Goal: Task Accomplishment & Management: Use online tool/utility

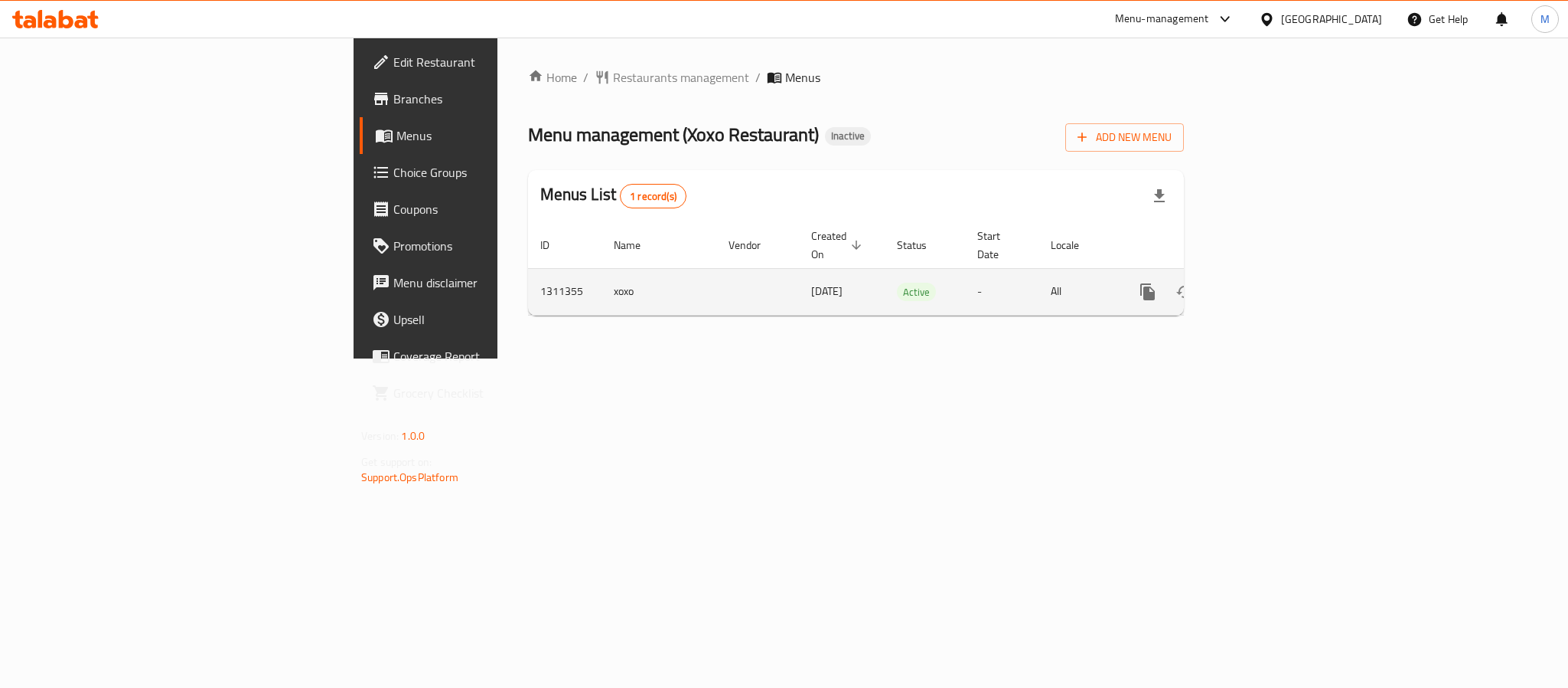
click at [1268, 283] on icon "enhanced table" at bounding box center [1258, 292] width 19 height 19
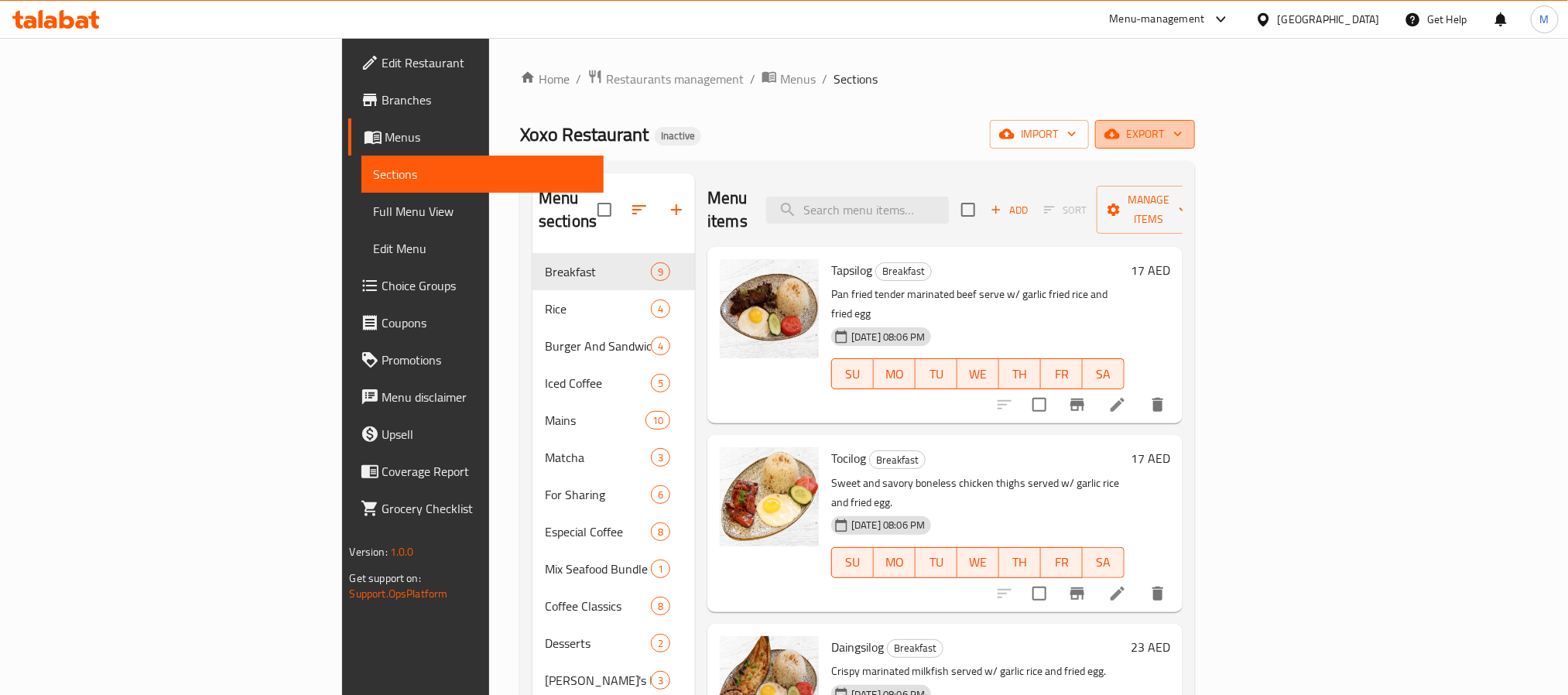
click at [1182, 128] on span "export" at bounding box center [1145, 135] width 75 height 20
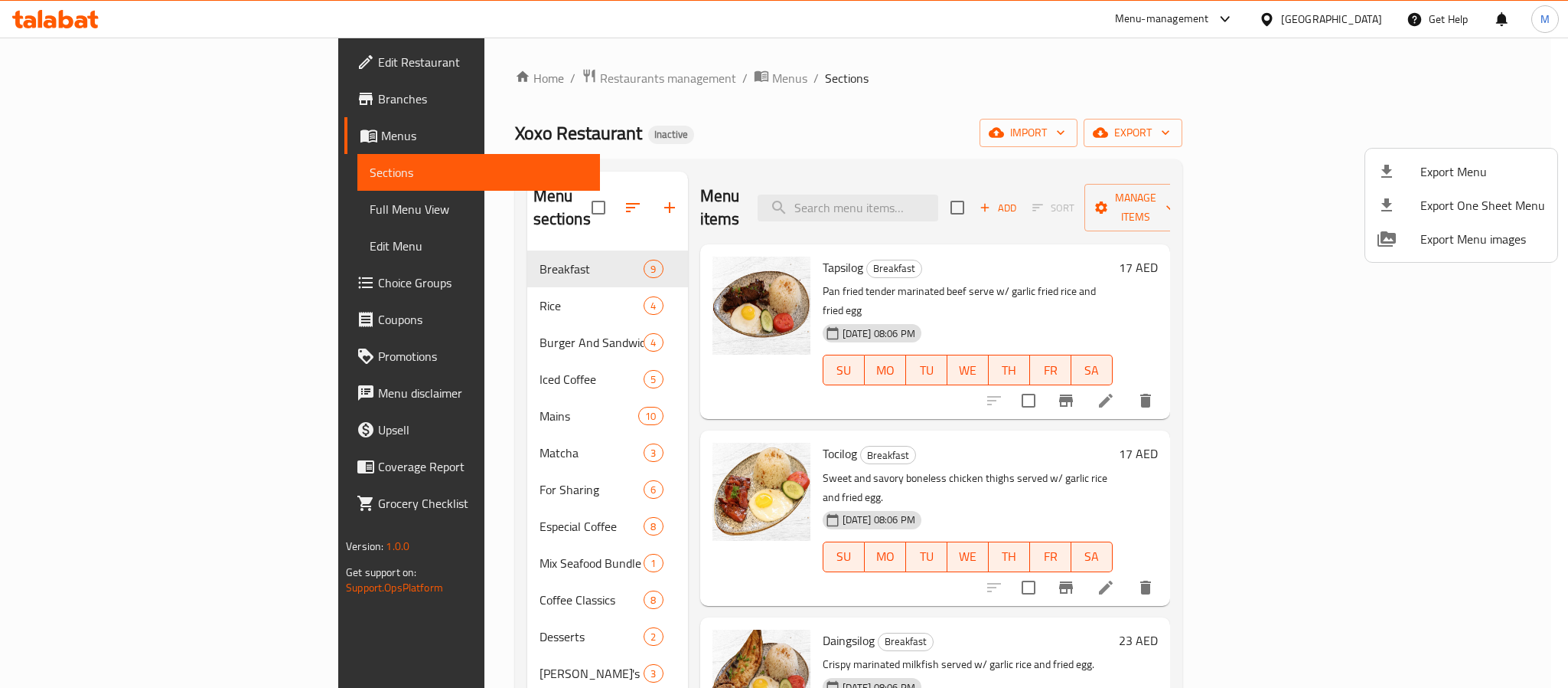
click at [1458, 158] on li "Export Menu" at bounding box center [1461, 172] width 192 height 34
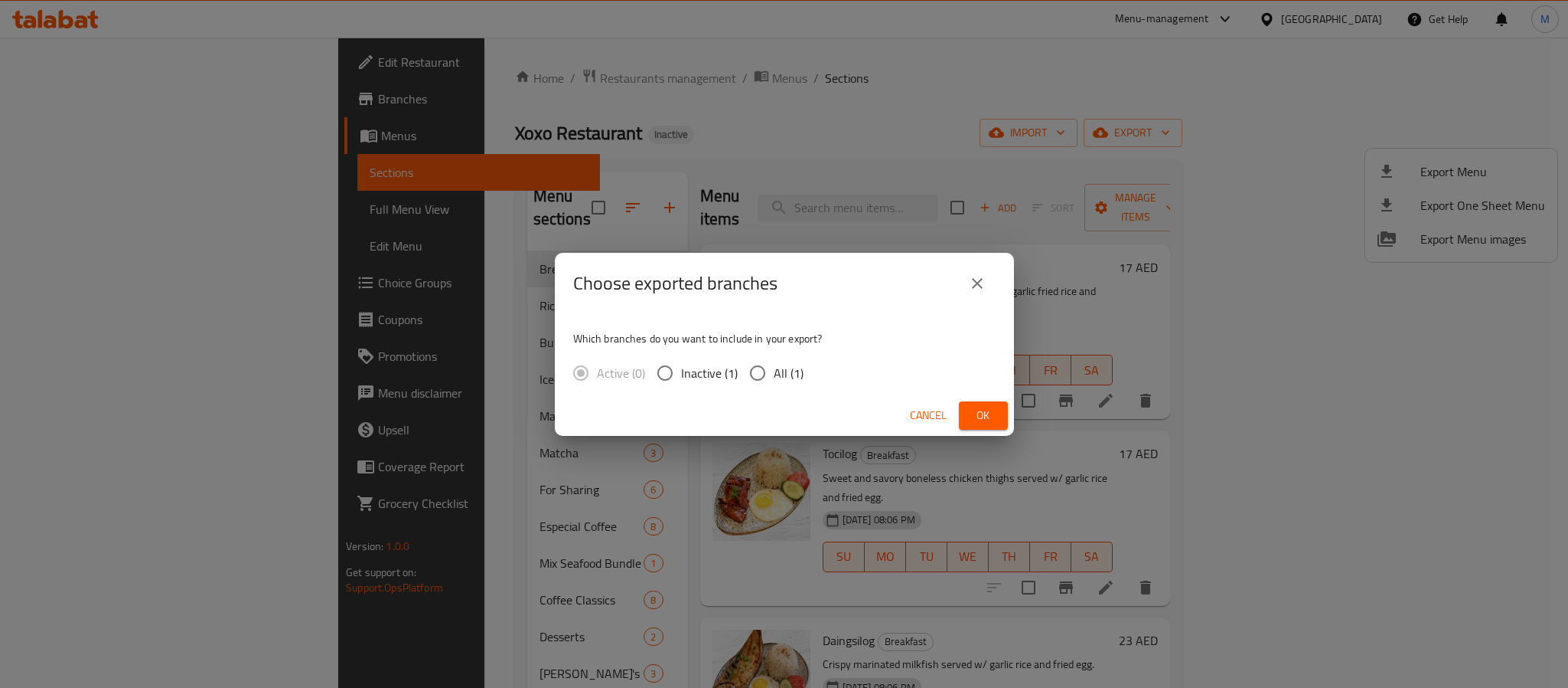
click at [786, 366] on span "All (1)" at bounding box center [789, 372] width 30 height 19
click at [774, 366] on input "All (1)" at bounding box center [758, 372] width 32 height 32
radio input "true"
click at [959, 412] on button "Ok" at bounding box center [983, 415] width 49 height 28
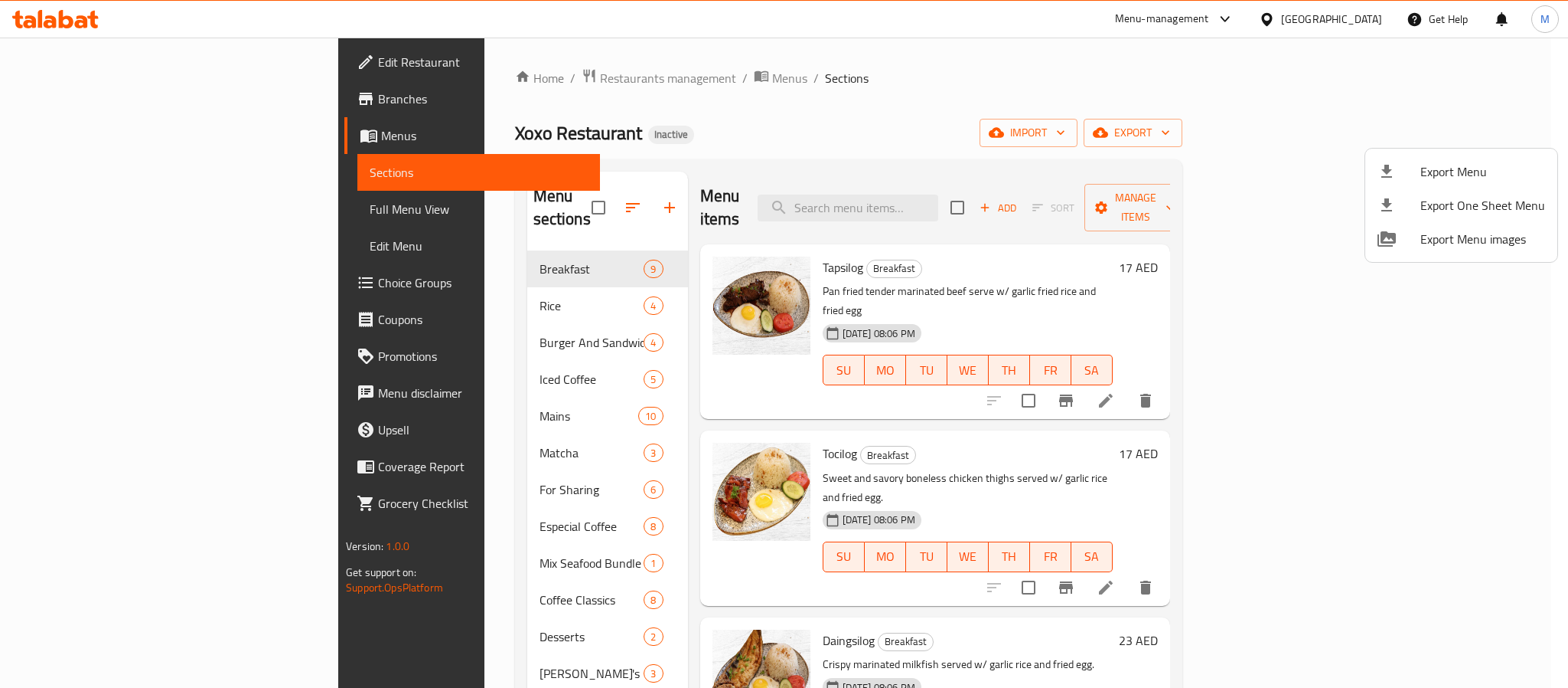
click at [807, 148] on div at bounding box center [784, 344] width 1568 height 688
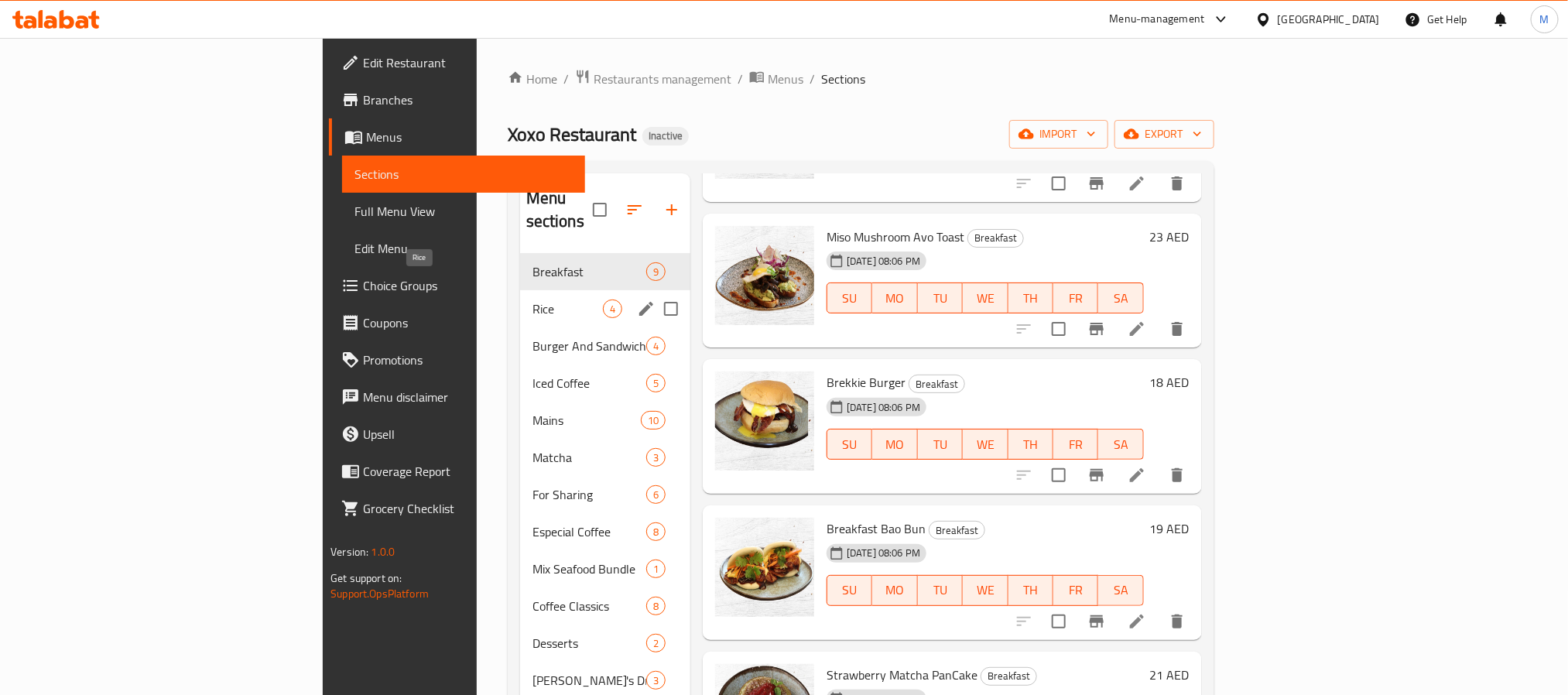
click at [533, 299] on span "Rice" at bounding box center [568, 308] width 70 height 19
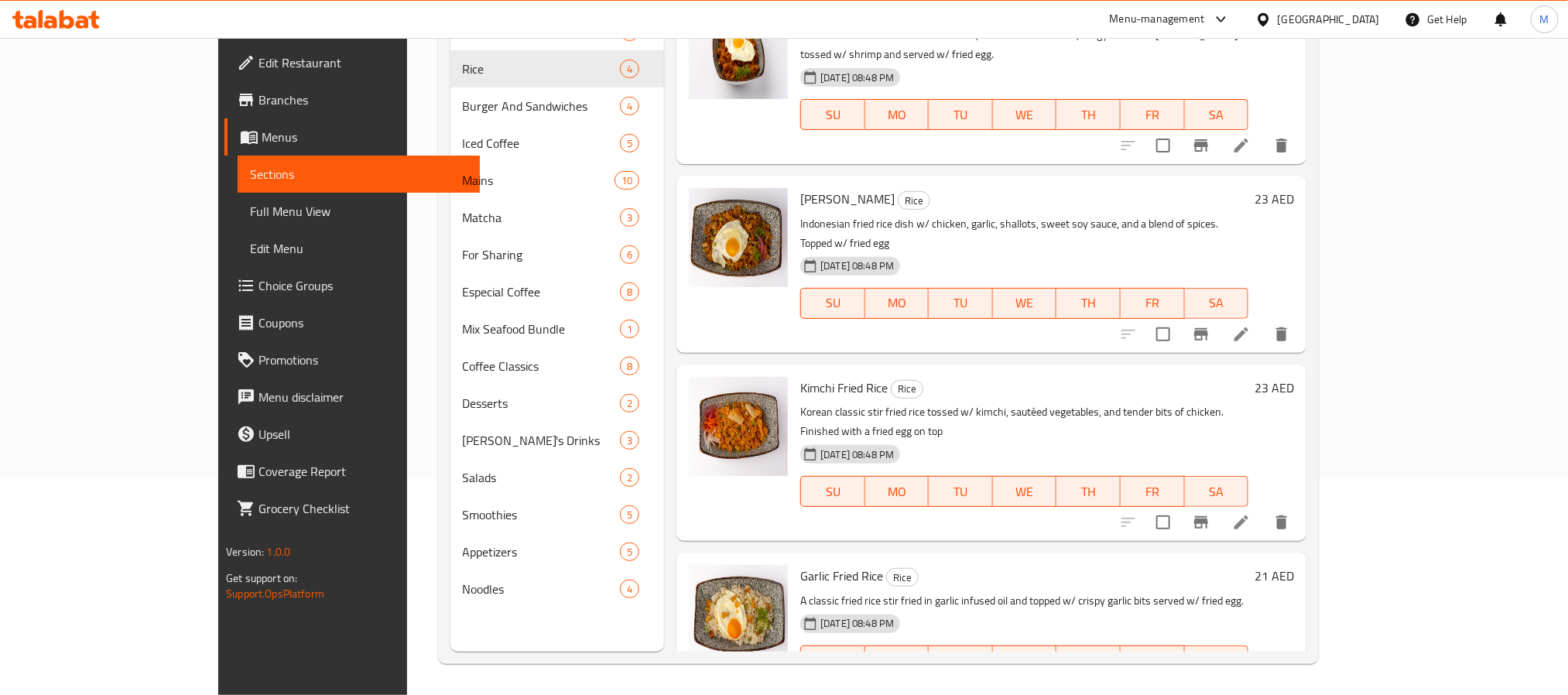
scroll to position [19, 0]
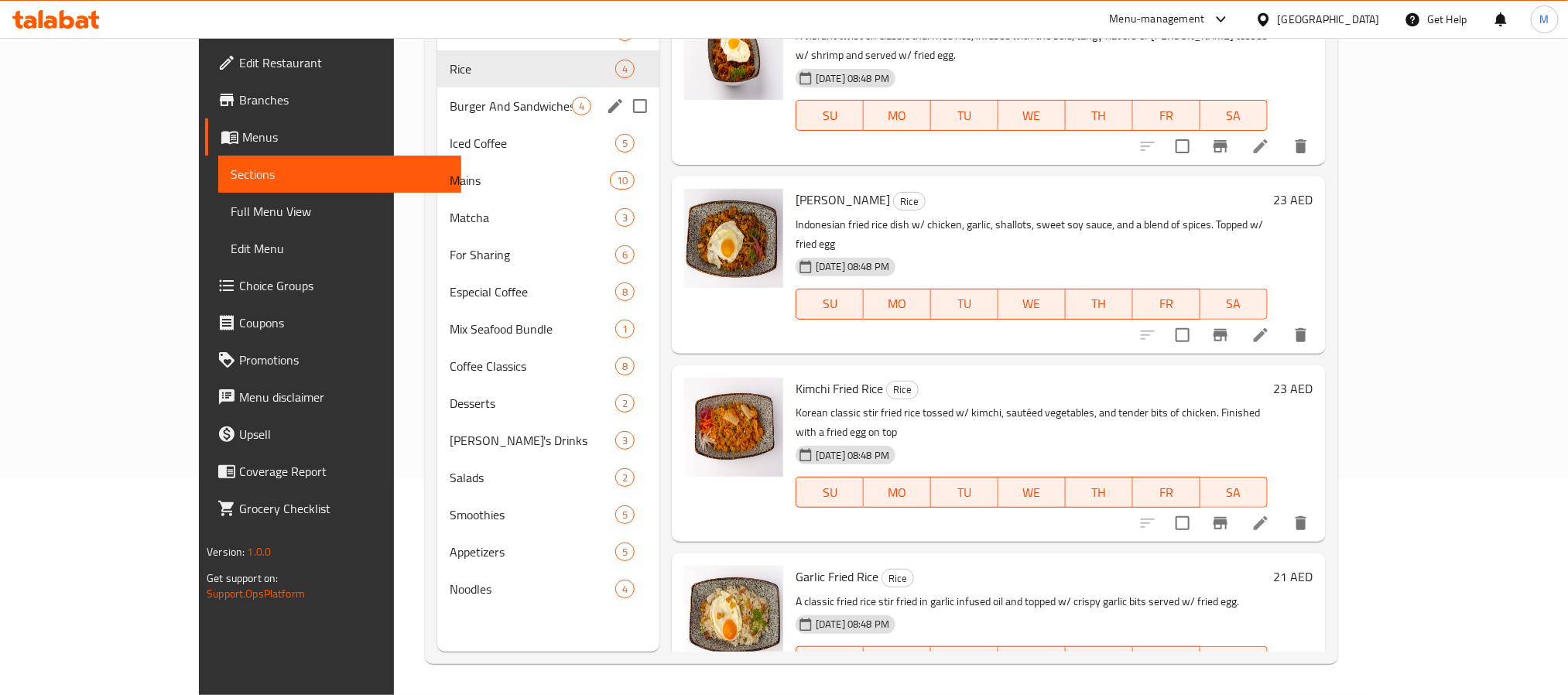
click at [437, 119] on div "Burger And Sandwiches 4" at bounding box center [548, 105] width 222 height 37
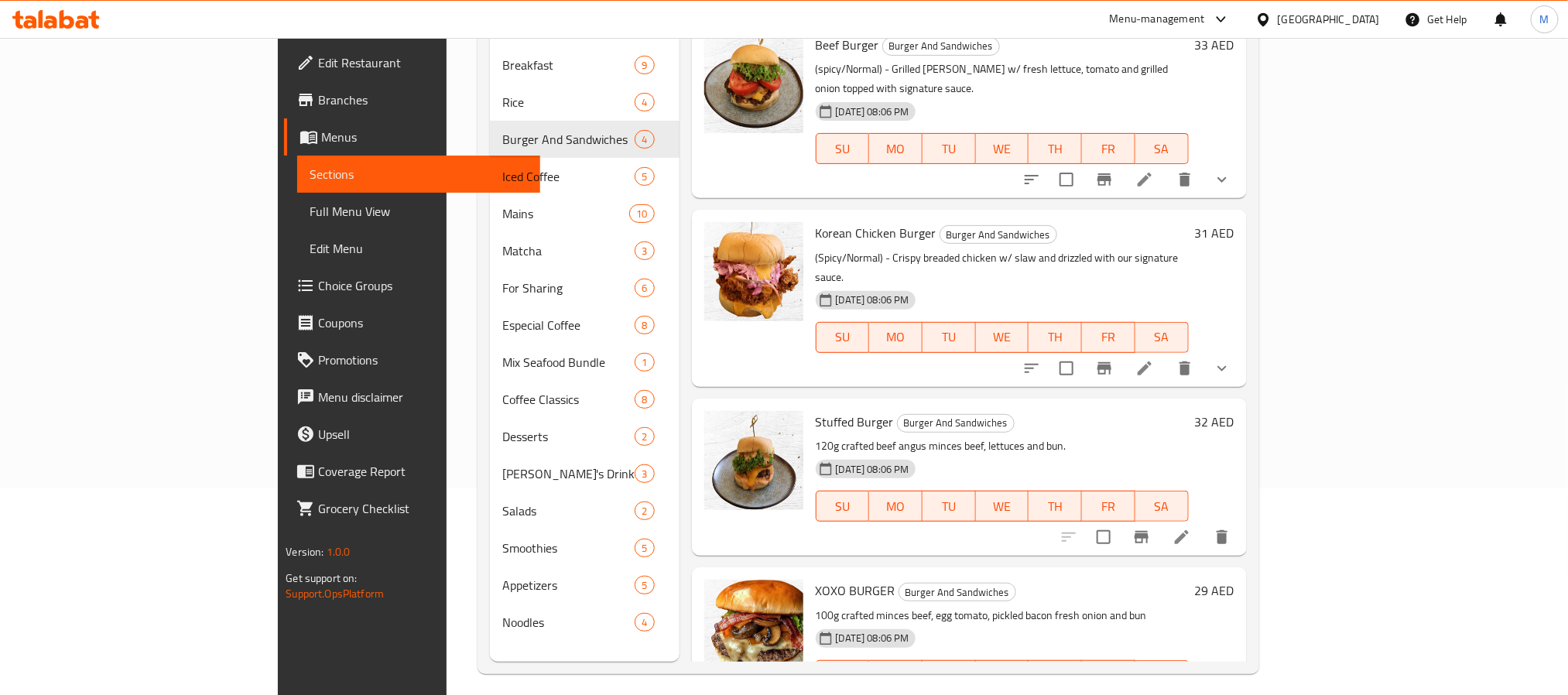
scroll to position [216, 0]
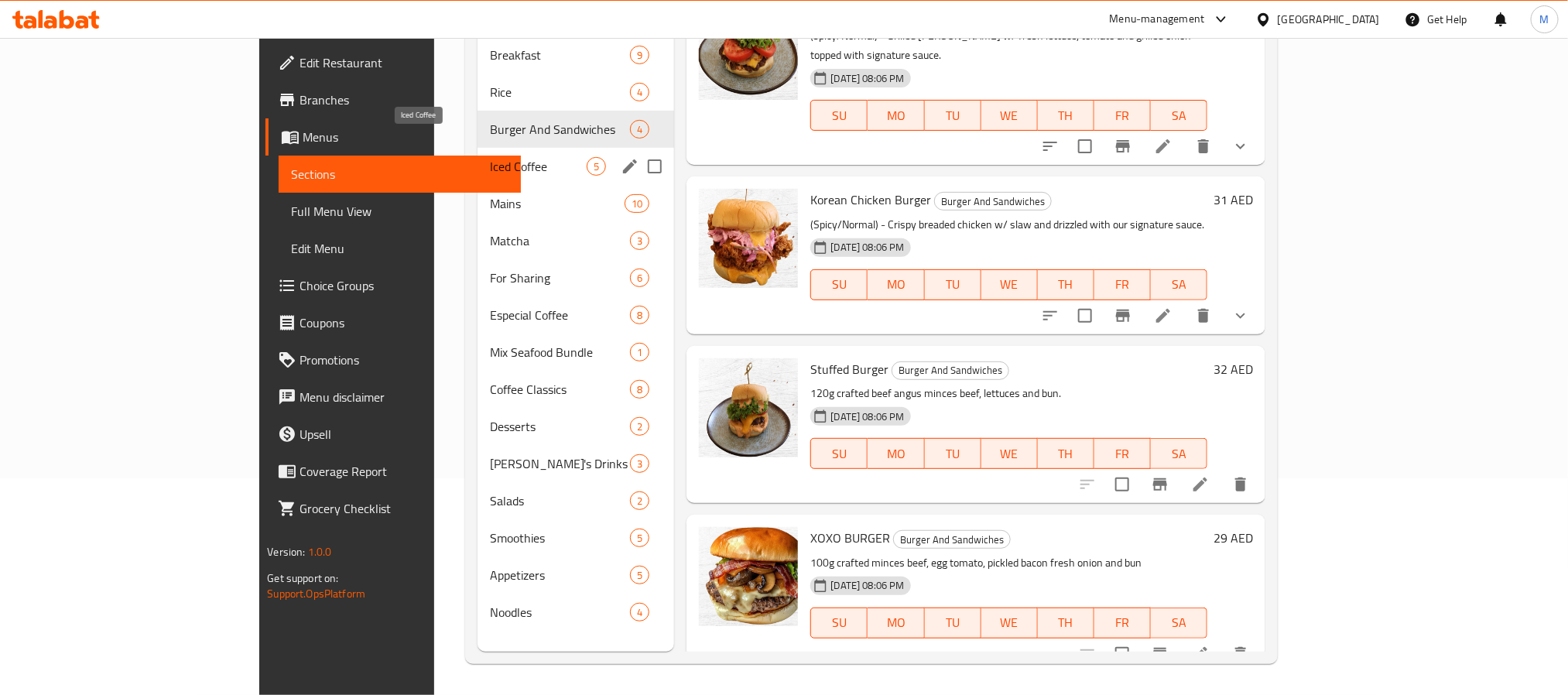
click at [489, 157] on span "Iced Coffee" at bounding box center [538, 166] width 97 height 19
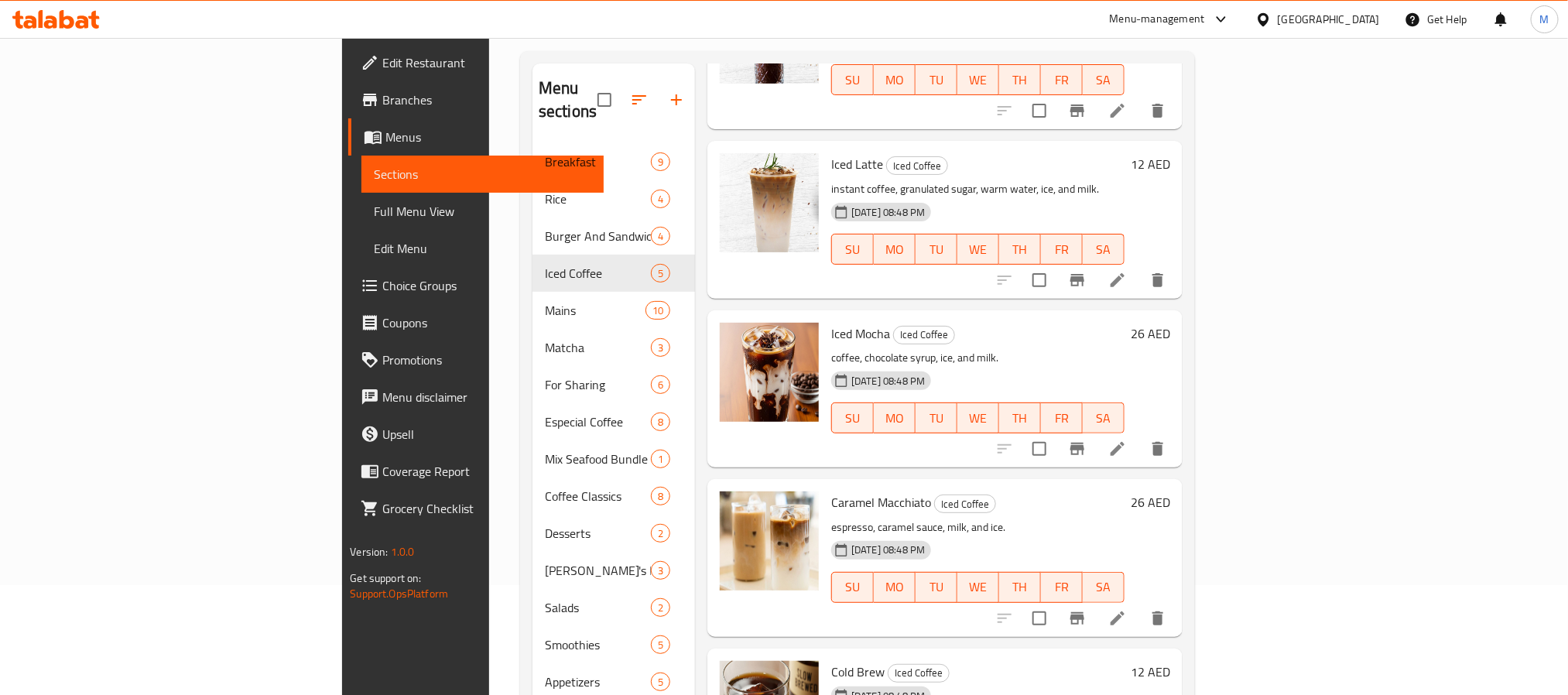
scroll to position [216, 0]
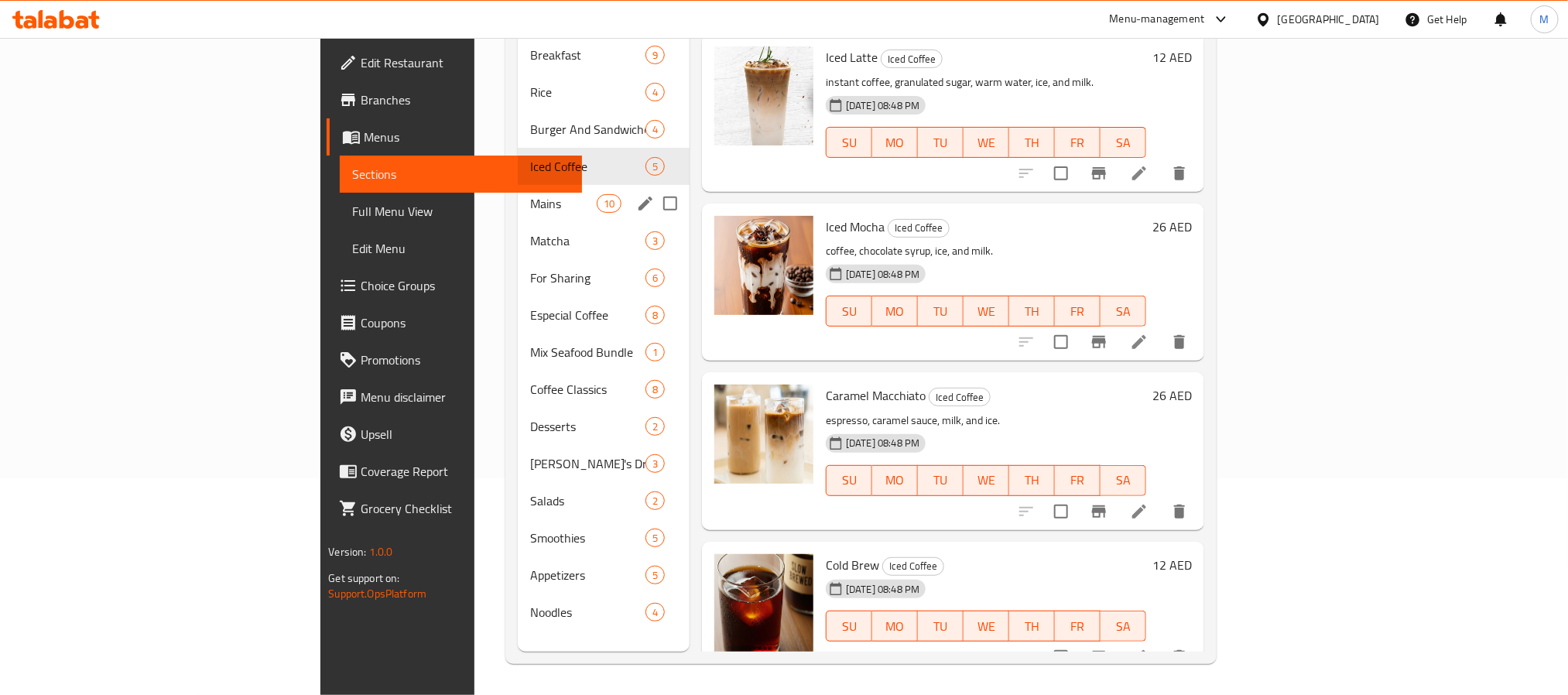
click at [517, 185] on div "Mains 10" at bounding box center [603, 203] width 172 height 37
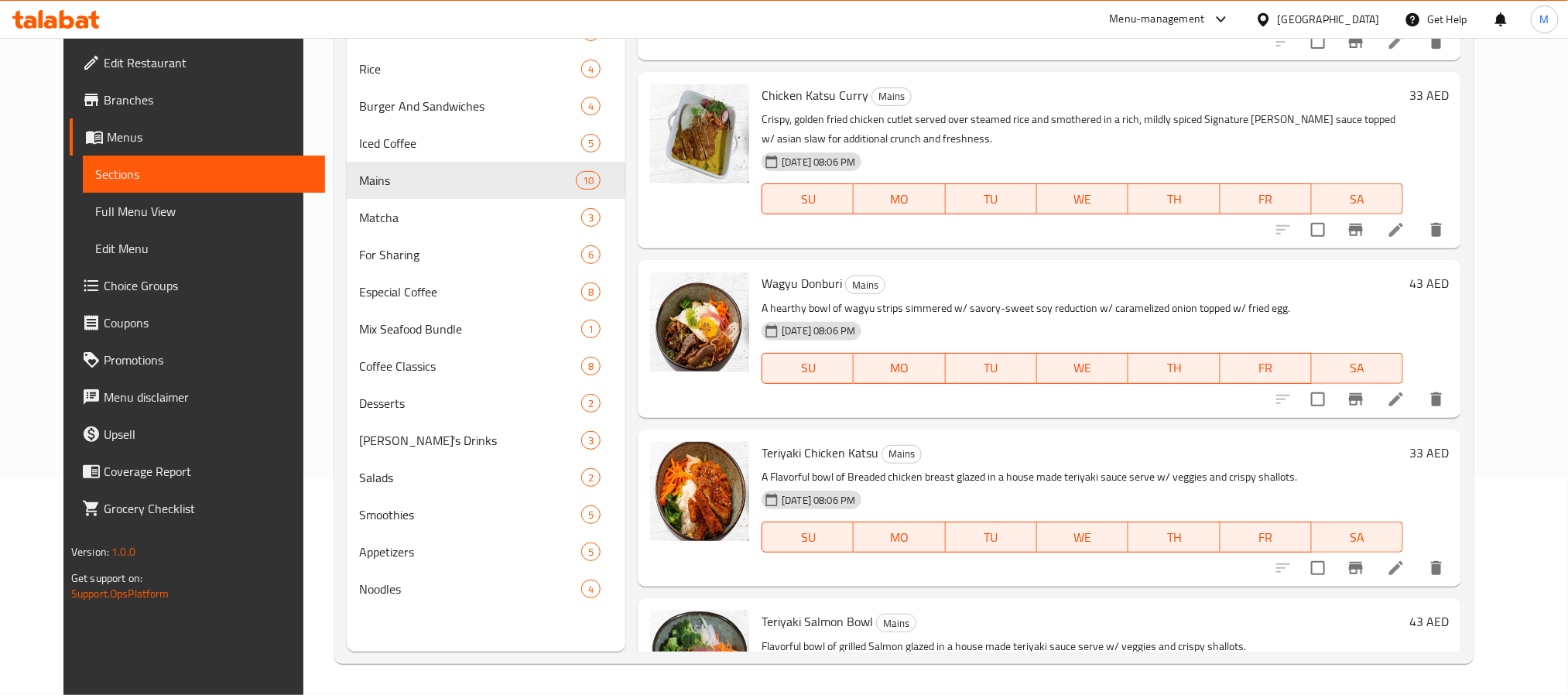
scroll to position [1086, 0]
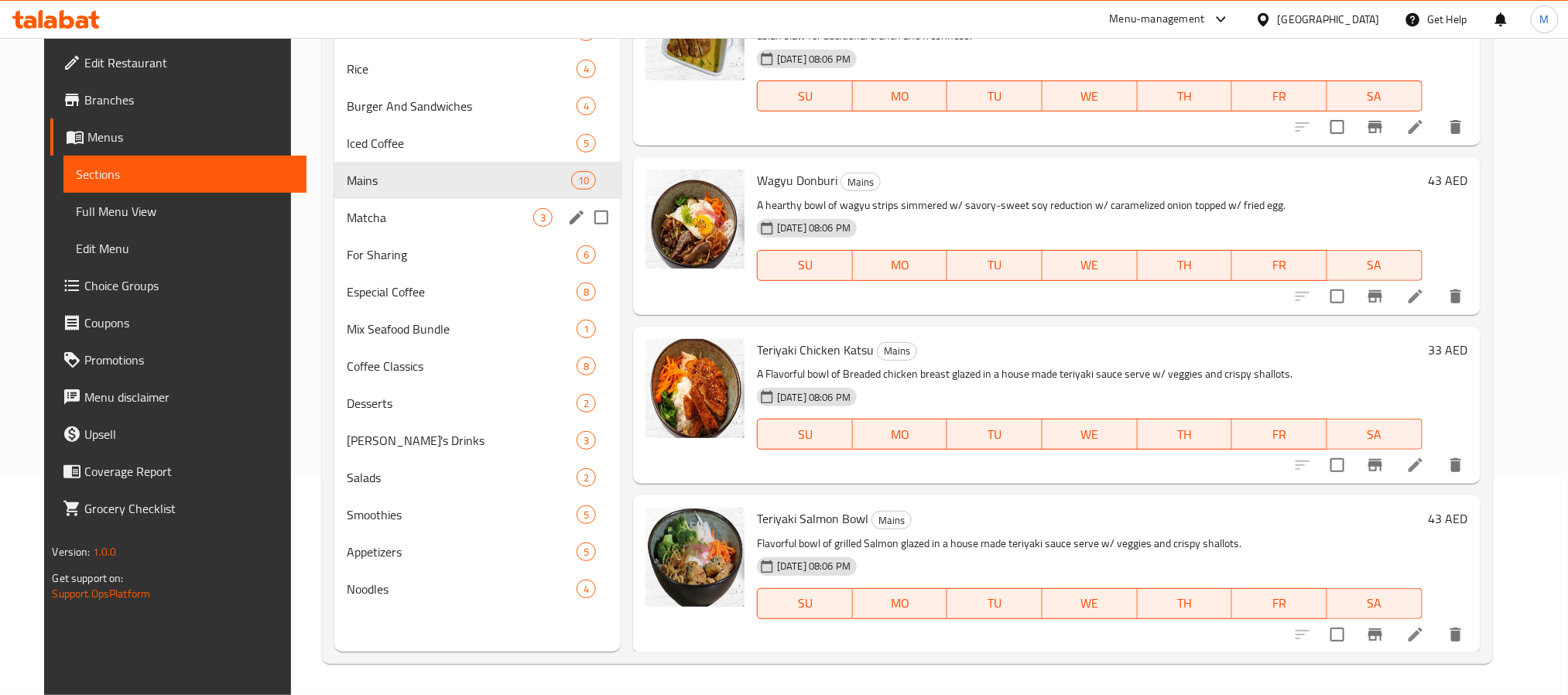
click at [366, 224] on span "Matcha" at bounding box center [440, 217] width 187 height 19
